Goal: Task Accomplishment & Management: Manage account settings

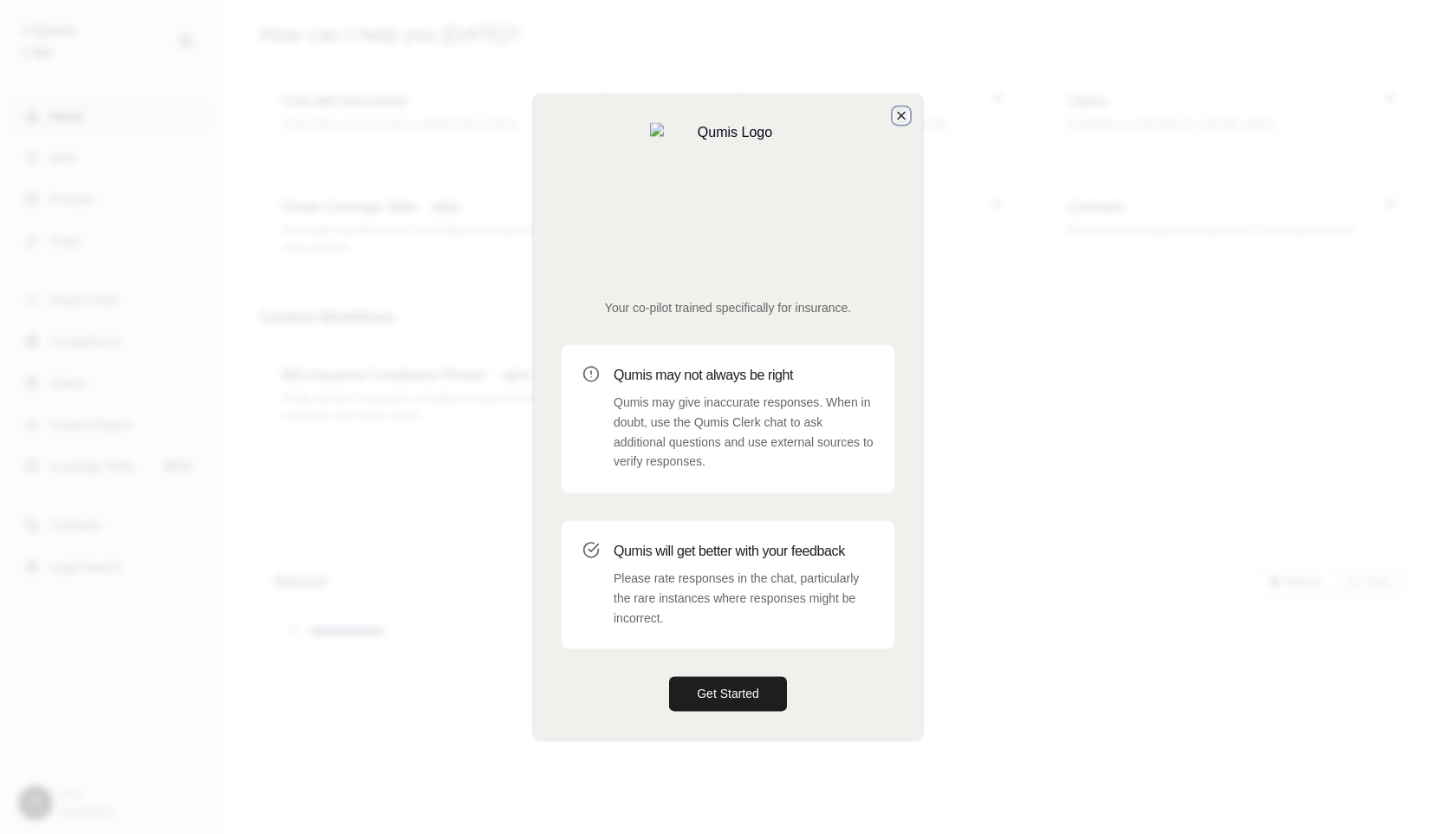
click at [900, 122] on icon "button" at bounding box center [901, 115] width 14 height 14
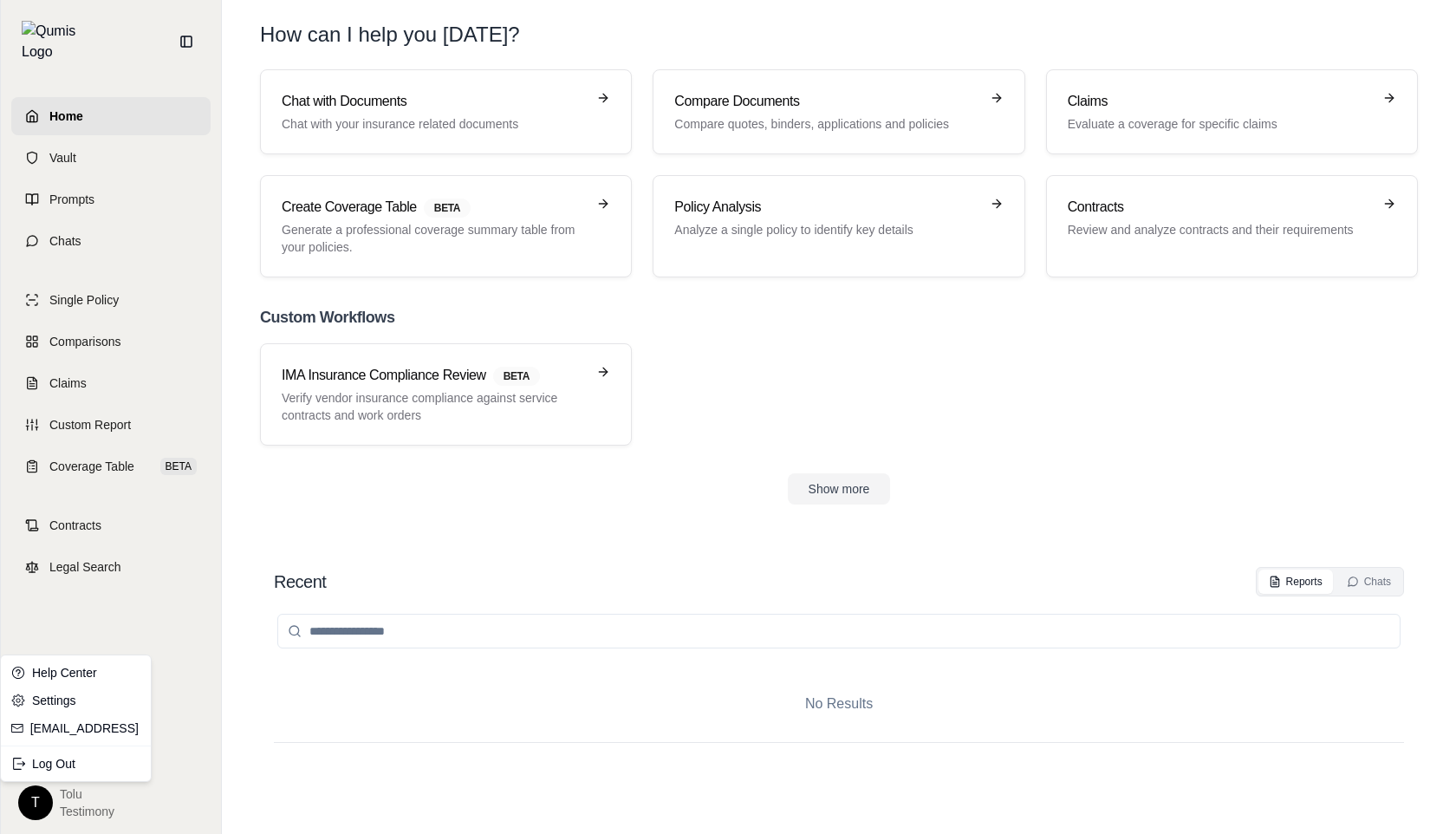
click at [36, 802] on html "Home Vault Prompts Chats Single Policy Comparisons Claims Custom Report Coverag…" at bounding box center [728, 417] width 1456 height 834
click at [51, 768] on div "Log Out" at bounding box center [75, 764] width 143 height 27
